Goal: Task Accomplishment & Management: Manage account settings

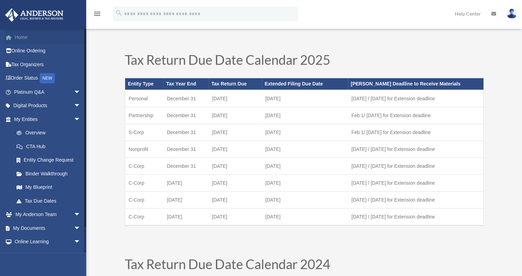
click at [26, 38] on link "Home" at bounding box center [48, 37] width 86 height 14
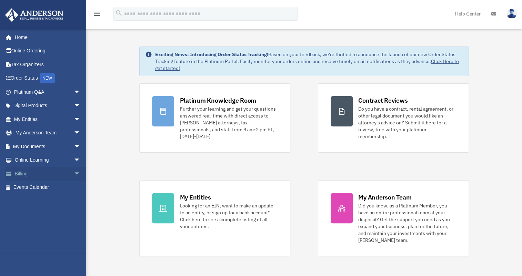
click at [74, 174] on span "arrow_drop_down" at bounding box center [81, 174] width 14 height 14
click at [39, 201] on link "Past Invoices" at bounding box center [50, 201] width 81 height 14
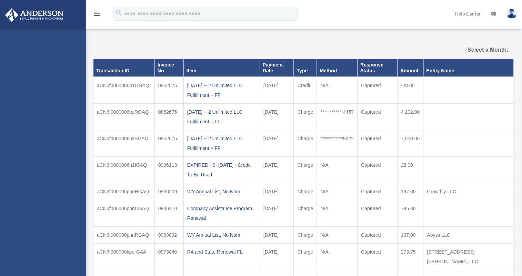
select select
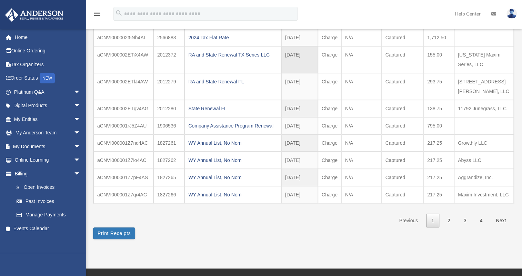
scroll to position [94, 0]
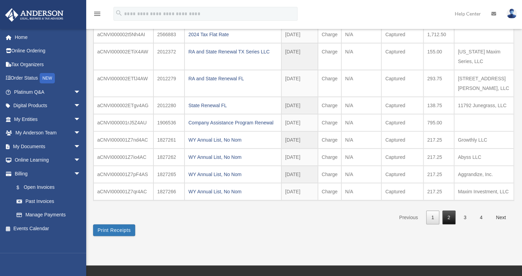
click at [452, 217] on link "2" at bounding box center [448, 218] width 13 height 14
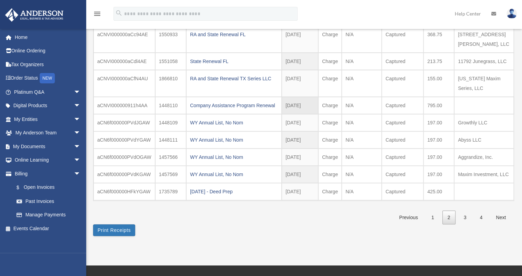
drag, startPoint x: 446, startPoint y: 104, endPoint x: 100, endPoint y: 104, distance: 345.5
click at [100, 104] on tr "aCNVI000000911h4AA 1448110 Company Assistance Program Renewal 2024-01-12 2024 -…" at bounding box center [303, 105] width 420 height 17
click at [438, 26] on td "795.00" at bounding box center [438, 17] width 31 height 17
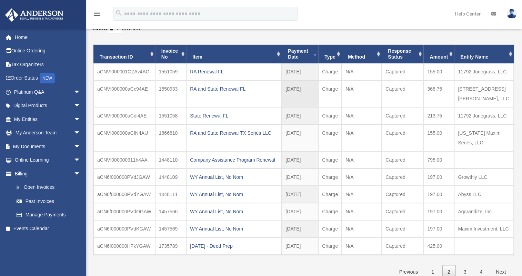
scroll to position [31, 0]
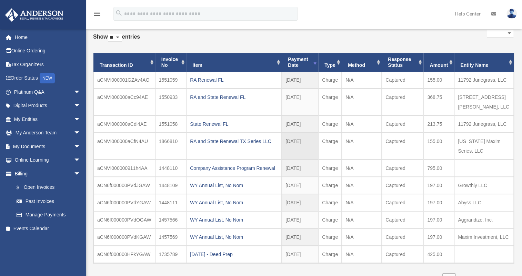
drag, startPoint x: 445, startPoint y: 138, endPoint x: 436, endPoint y: 136, distance: 9.2
click at [436, 116] on td "155.00" at bounding box center [438, 102] width 31 height 27
drag, startPoint x: 441, startPoint y: 124, endPoint x: 422, endPoint y: 122, distance: 18.7
click at [421, 123] on tr "aCNVI000000aCdl4AE 1551058 State Renewal FL 2024-04-17 2024 - Apr Charge N/A Ca…" at bounding box center [303, 124] width 420 height 17
drag, startPoint x: 447, startPoint y: 96, endPoint x: 428, endPoint y: 94, distance: 19.0
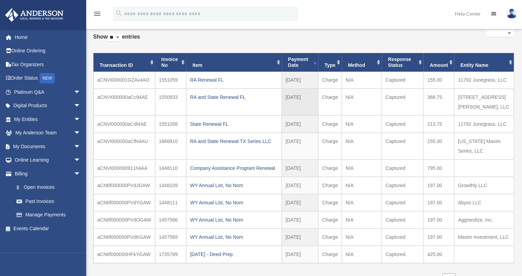
click at [428, 94] on td "368.75" at bounding box center [438, 102] width 31 height 27
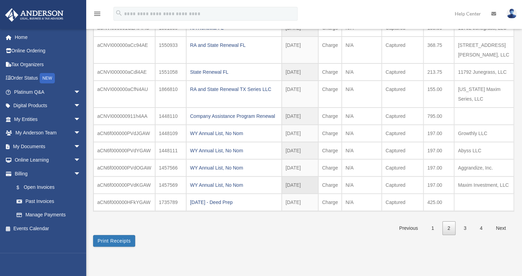
scroll to position [157, 0]
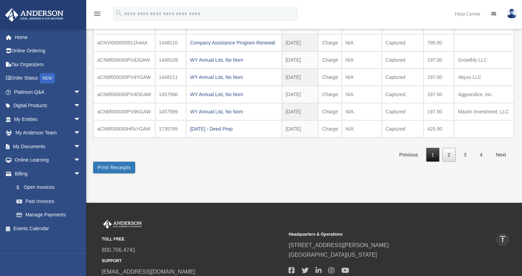
click at [434, 158] on link "1" at bounding box center [432, 155] width 13 height 14
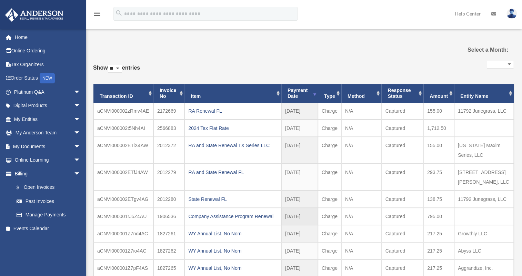
scroll to position [62, 0]
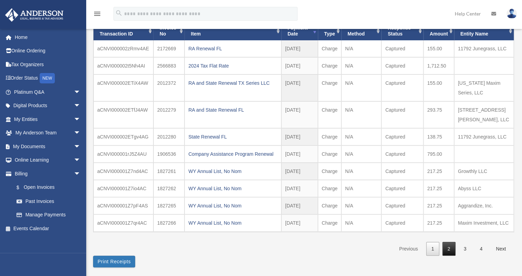
click at [448, 250] on link "2" at bounding box center [448, 249] width 13 height 14
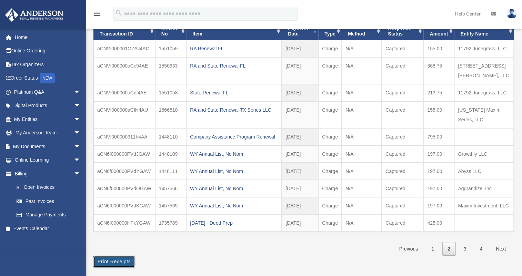
click at [120, 268] on button "Print Receipts" at bounding box center [114, 262] width 42 height 12
click at [36, 147] on link "My Documents arrow_drop_down" at bounding box center [48, 147] width 86 height 14
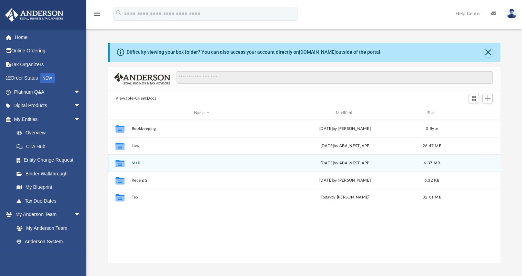
scroll to position [152, 387]
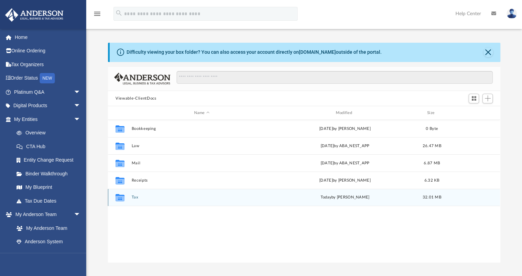
click at [131, 196] on div "Collaborated Folder Tax [DATE] by [PERSON_NAME] 32.01 MB" at bounding box center [304, 197] width 392 height 17
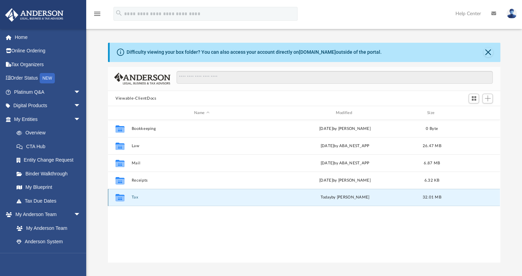
click at [135, 197] on button "Tax" at bounding box center [202, 197] width 140 height 4
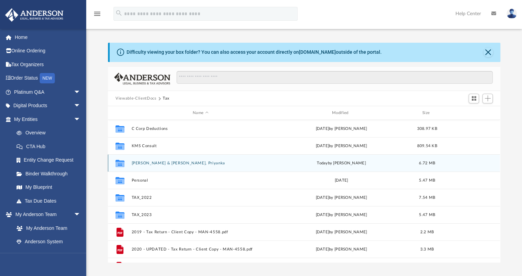
click at [182, 163] on button "[PERSON_NAME] & [PERSON_NAME], Priyanka" at bounding box center [201, 163] width 138 height 4
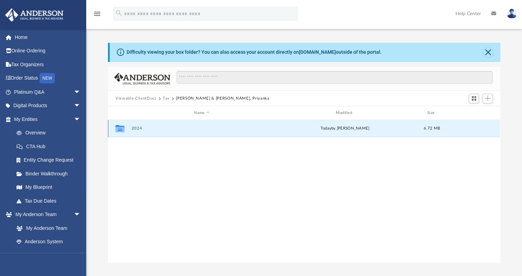
click at [134, 129] on button "2024" at bounding box center [202, 128] width 140 height 4
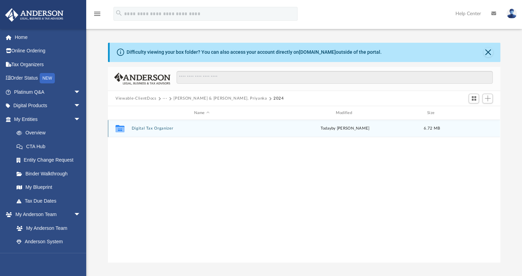
click at [134, 128] on button "Digital Tax Organizer" at bounding box center [202, 128] width 140 height 4
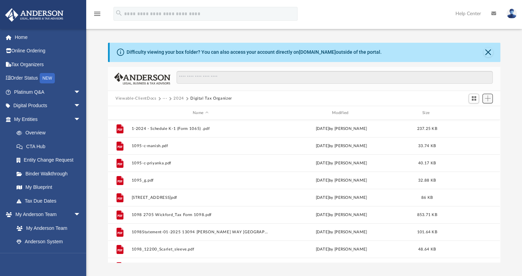
click at [489, 97] on span "Add" at bounding box center [488, 99] width 6 height 6
click at [471, 109] on li "Upload" at bounding box center [478, 112] width 22 height 7
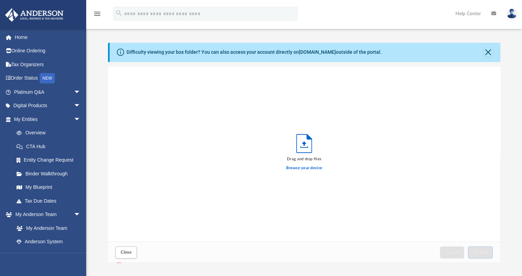
scroll to position [170, 387]
click at [308, 168] on label "Browse your device" at bounding box center [304, 168] width 36 height 6
click at [0, 0] on input "Browse your device" at bounding box center [0, 0] width 0 height 0
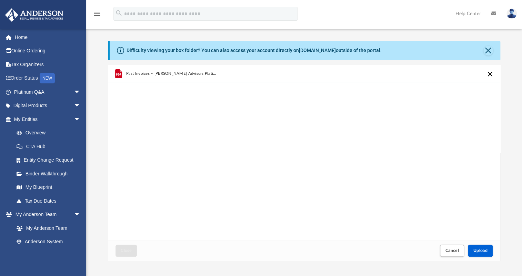
scroll to position [125, 0]
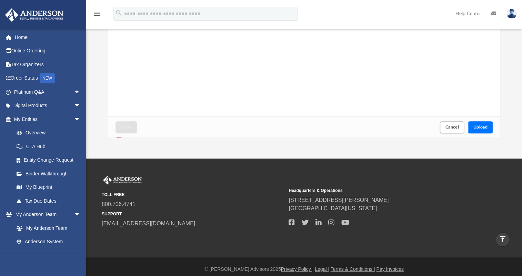
click at [482, 128] on span "Upload" at bounding box center [480, 127] width 14 height 4
